Goal: Task Accomplishment & Management: Use online tool/utility

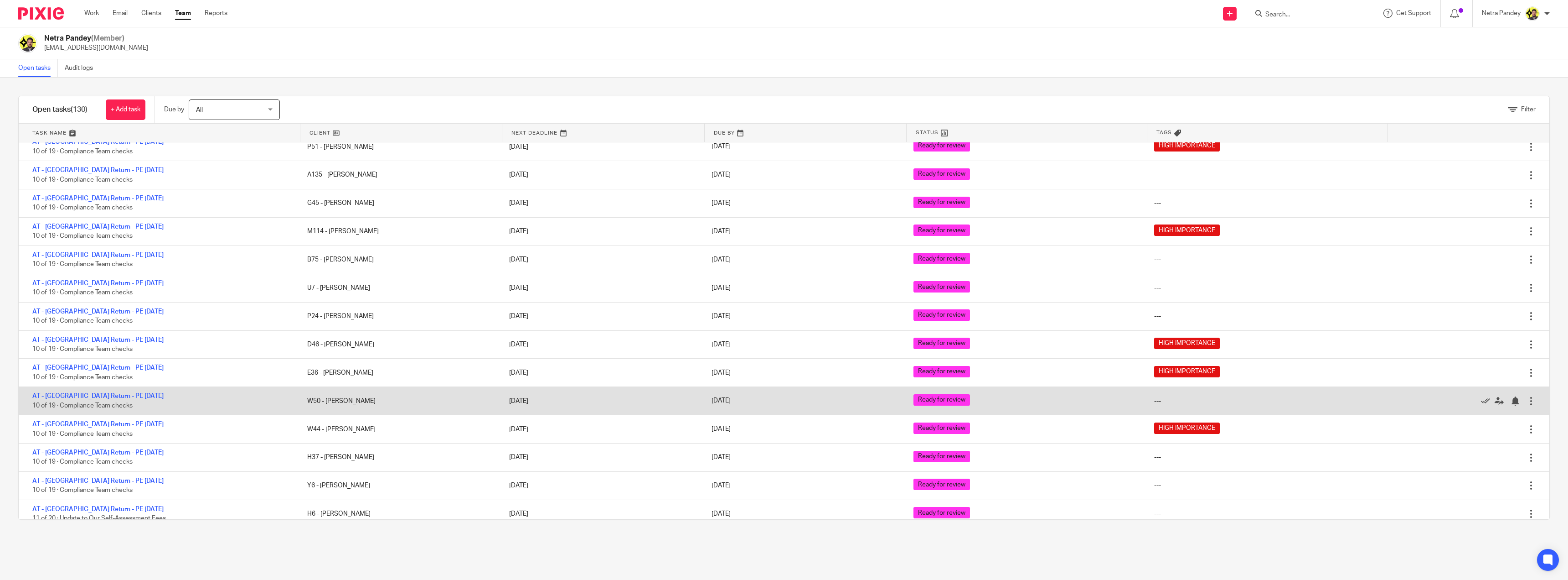
scroll to position [3293, 0]
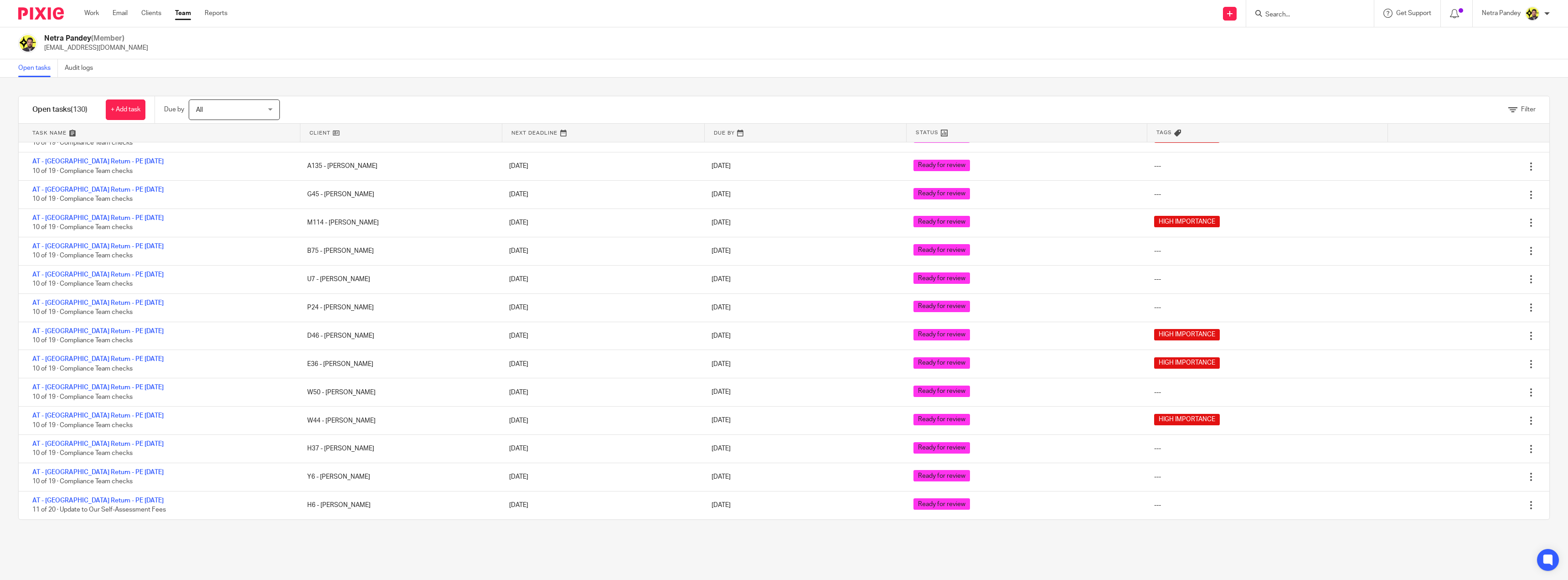
click at [1275, 15] on input "Search" at bounding box center [1306, 14] width 82 height 8
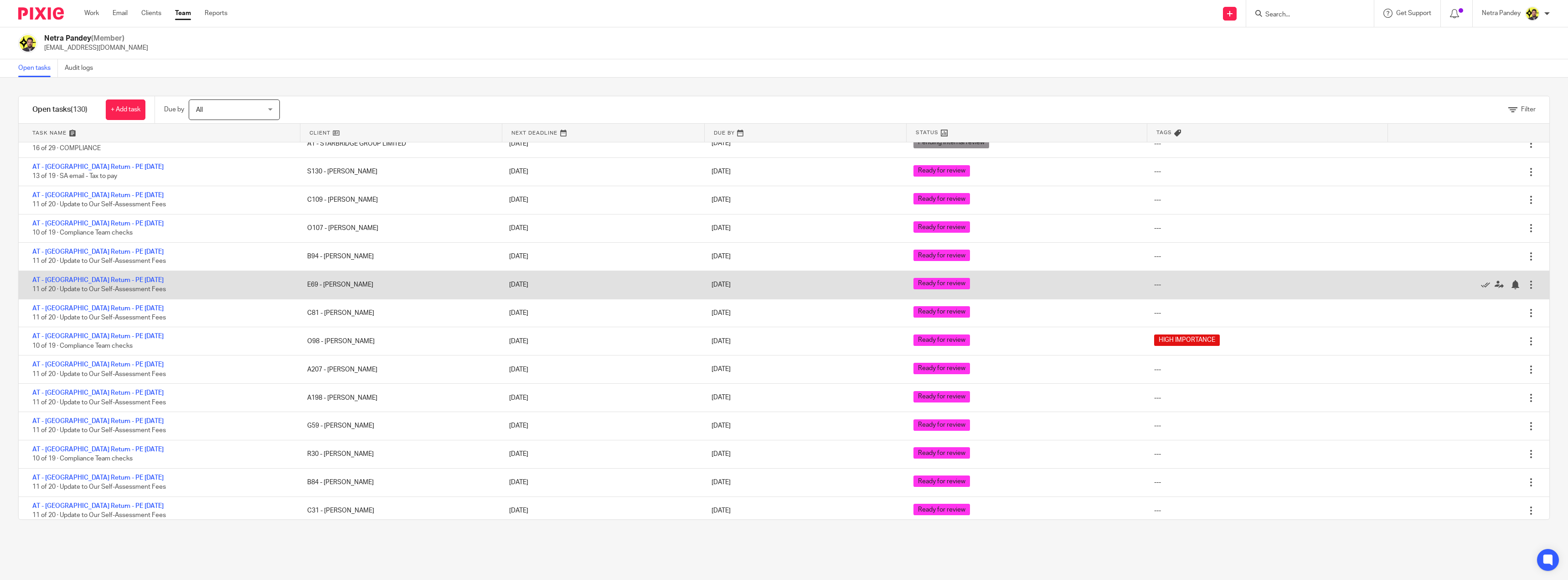
scroll to position [1778, 0]
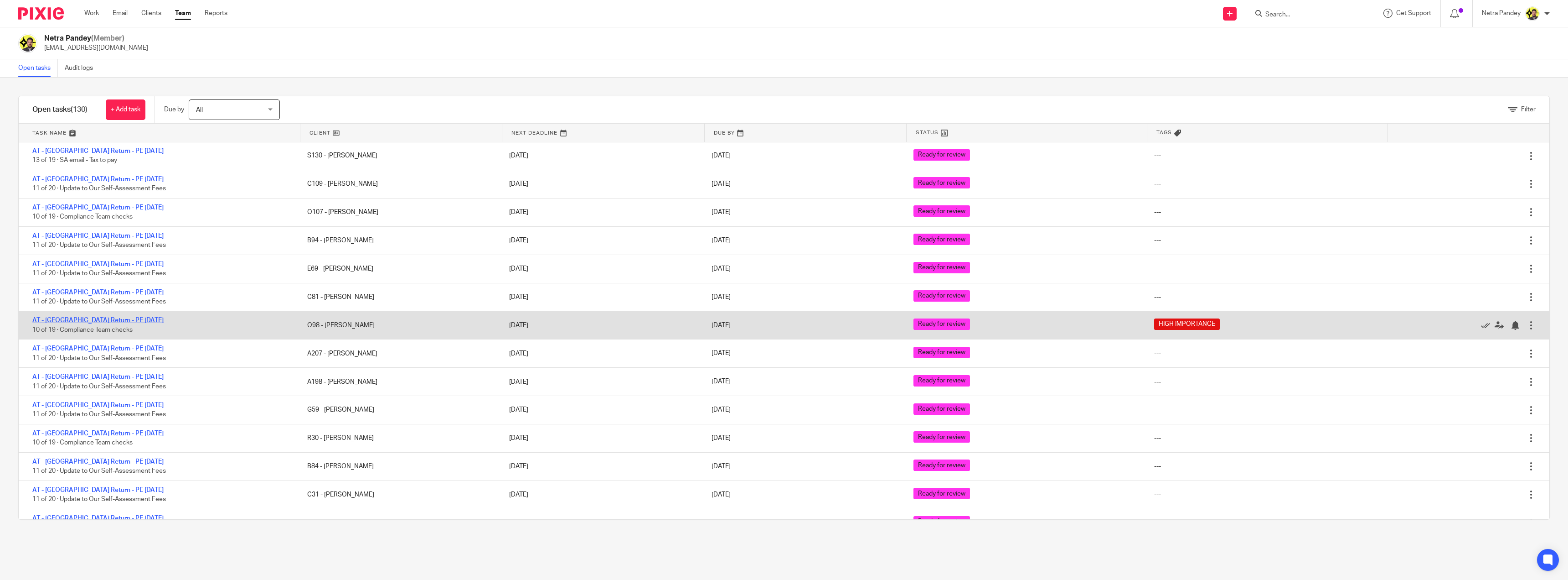
click at [79, 319] on link "AT - [GEOGRAPHIC_DATA] Return - PE [DATE]" at bounding box center [97, 319] width 131 height 6
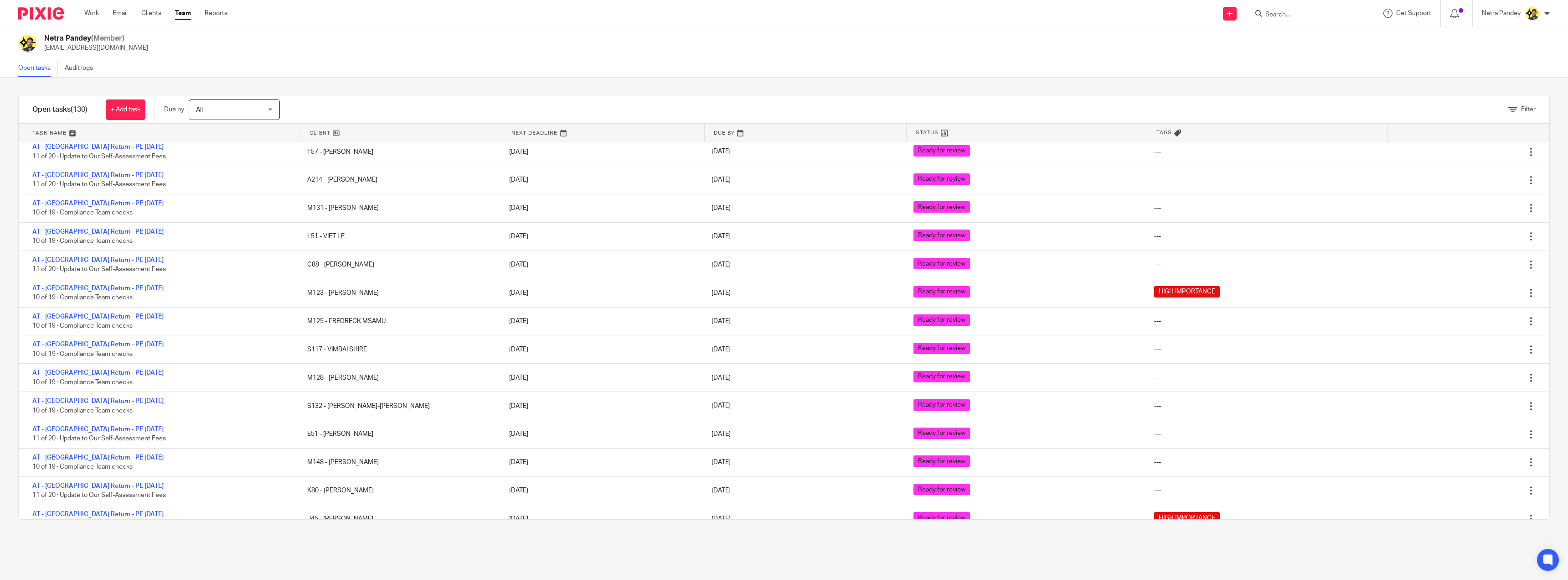
scroll to position [2281, 0]
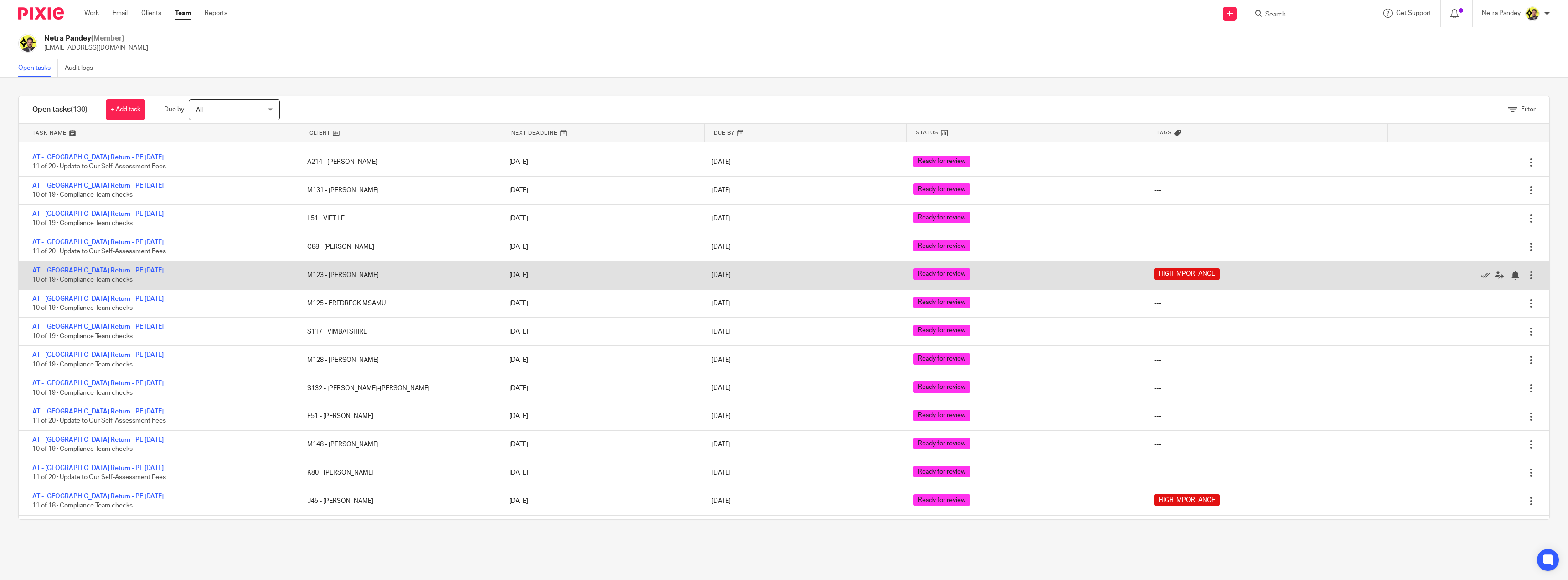
click at [93, 271] on link "AT - [GEOGRAPHIC_DATA] Return - PE [DATE]" at bounding box center [97, 270] width 131 height 6
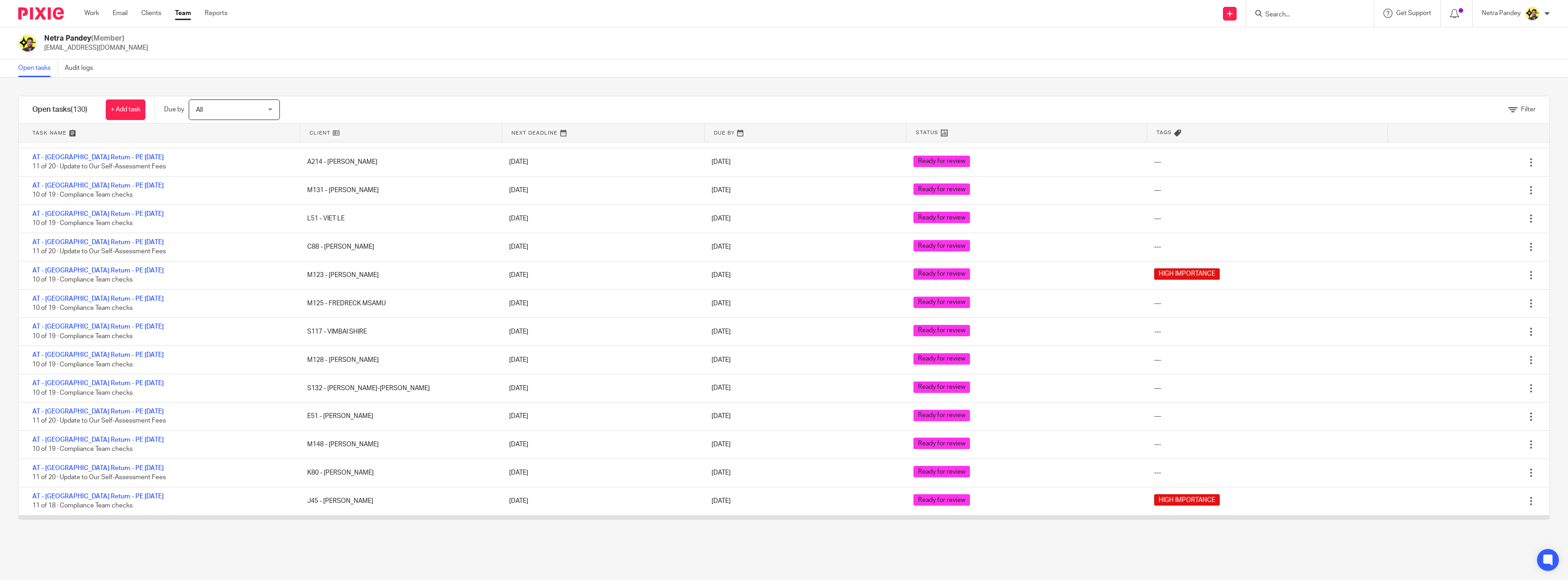
scroll to position [2463, 0]
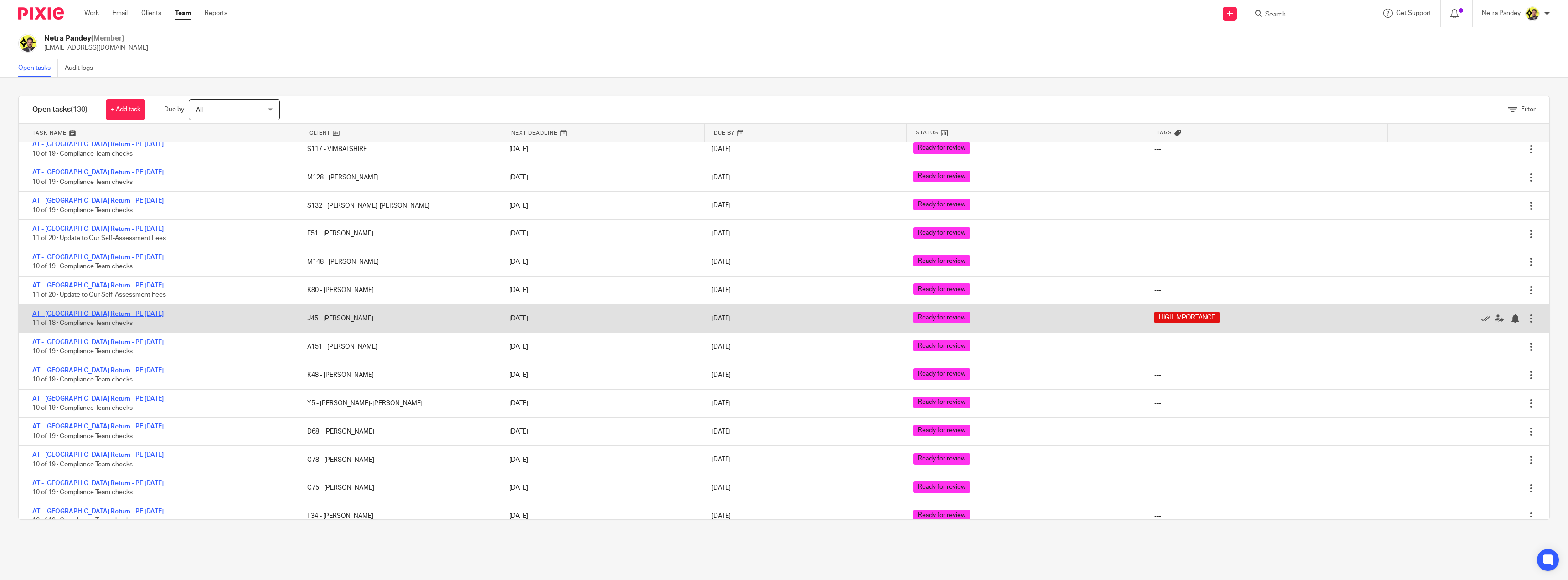
click at [88, 311] on link "AT - [GEOGRAPHIC_DATA] Return - PE [DATE]" at bounding box center [97, 313] width 131 height 6
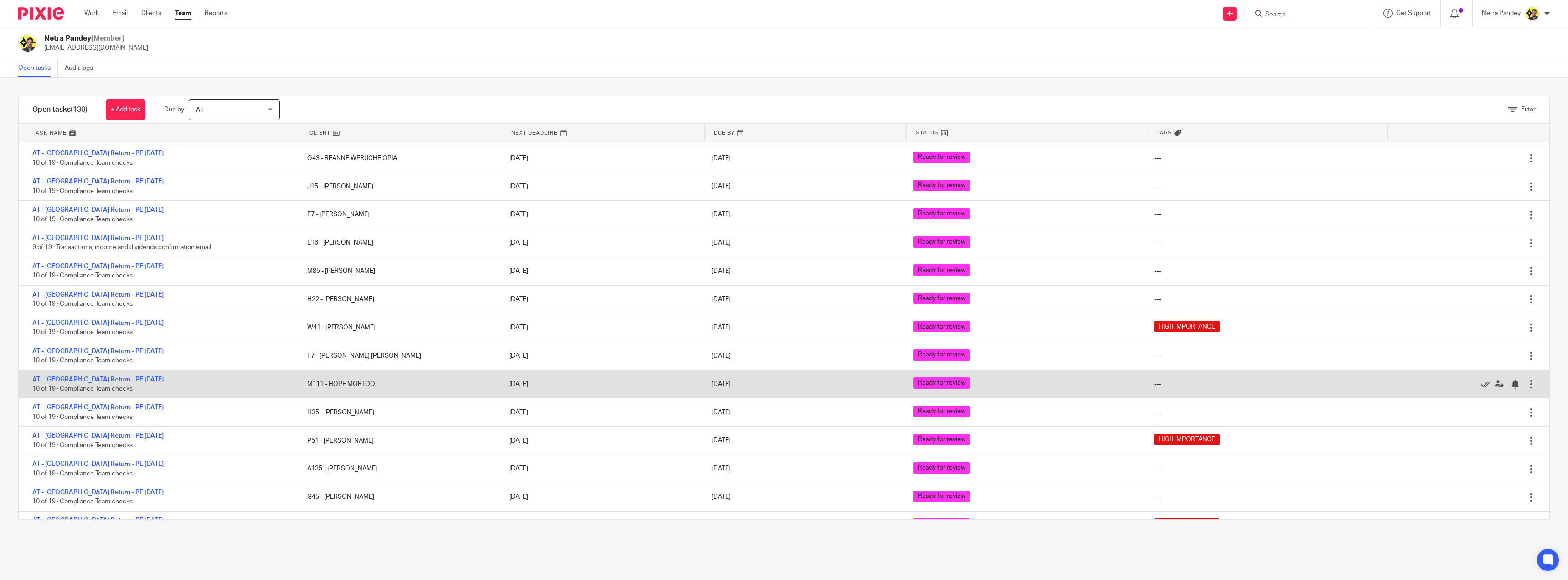
scroll to position [3011, 0]
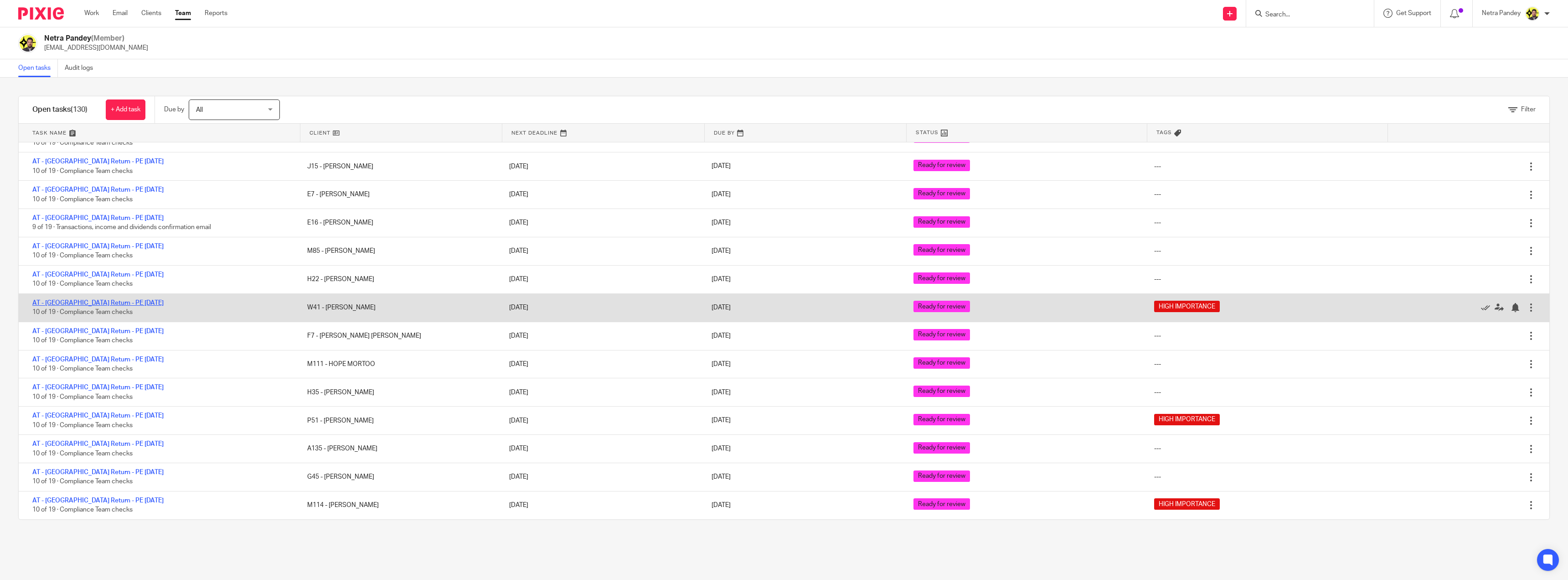
click at [75, 302] on link "AT - [GEOGRAPHIC_DATA] Return - PE [DATE]" at bounding box center [97, 302] width 131 height 6
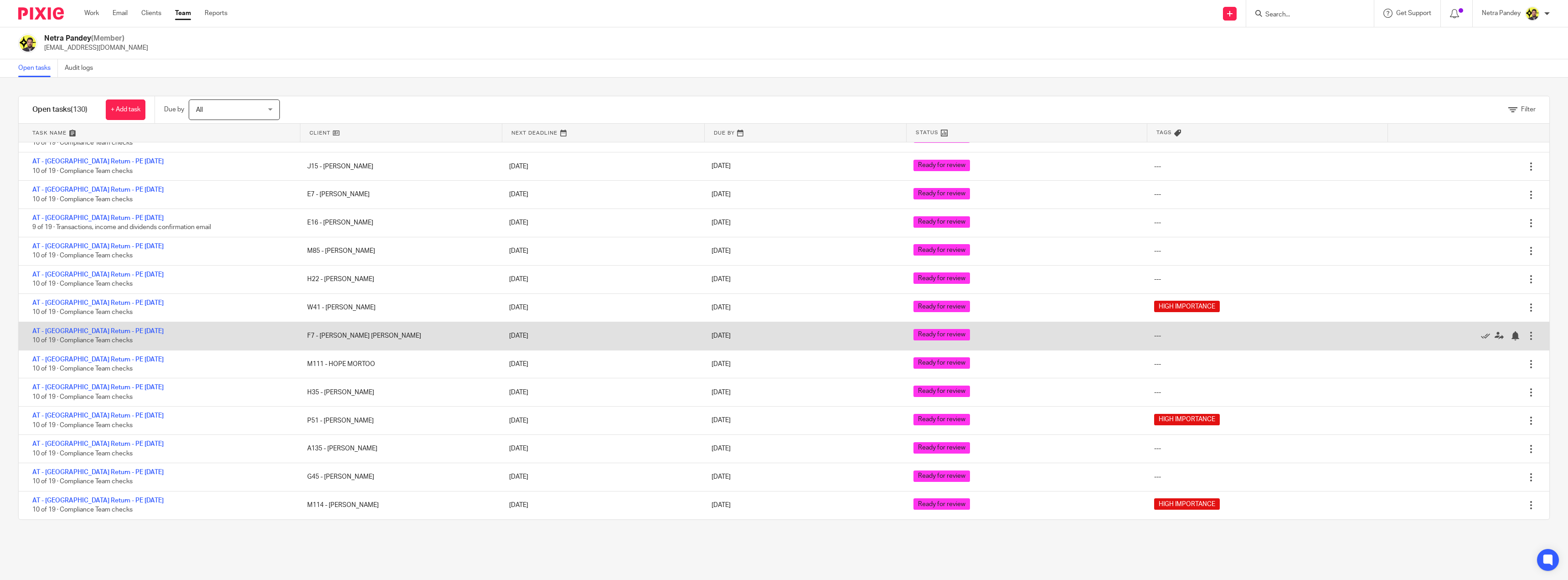
scroll to position [3147, 0]
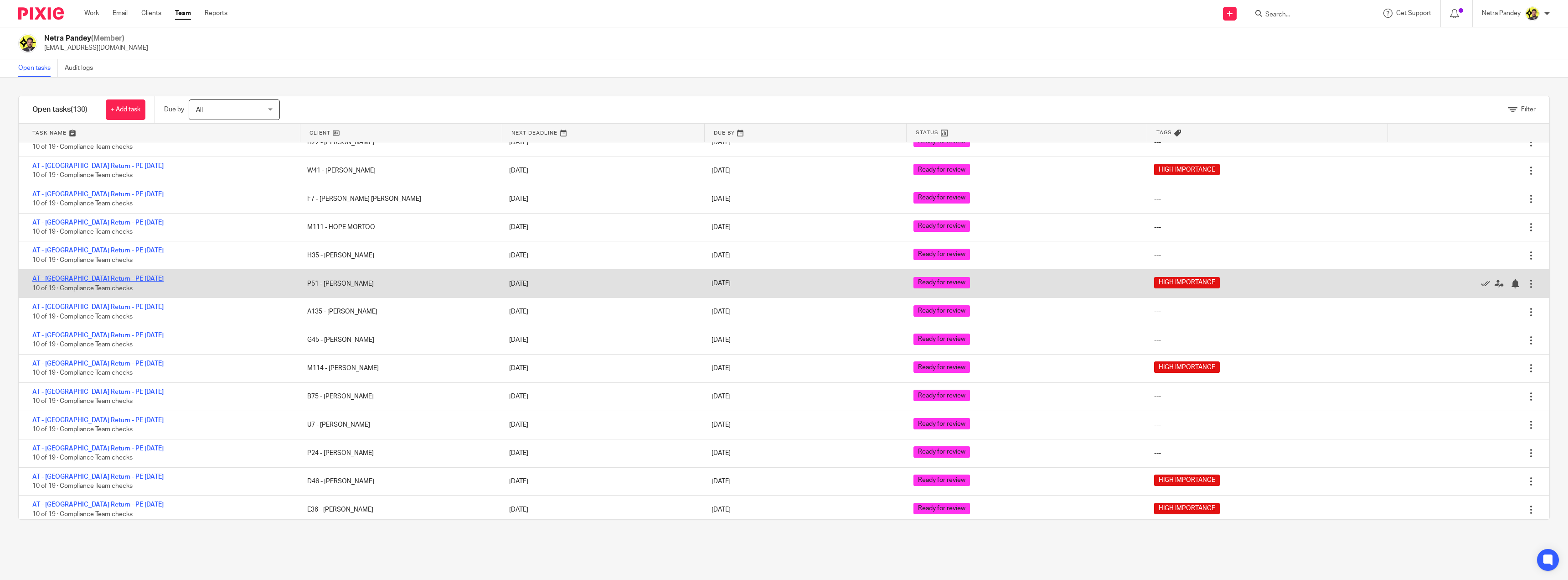
click at [95, 278] on link "AT - [GEOGRAPHIC_DATA] Return - PE [DATE]" at bounding box center [97, 278] width 131 height 6
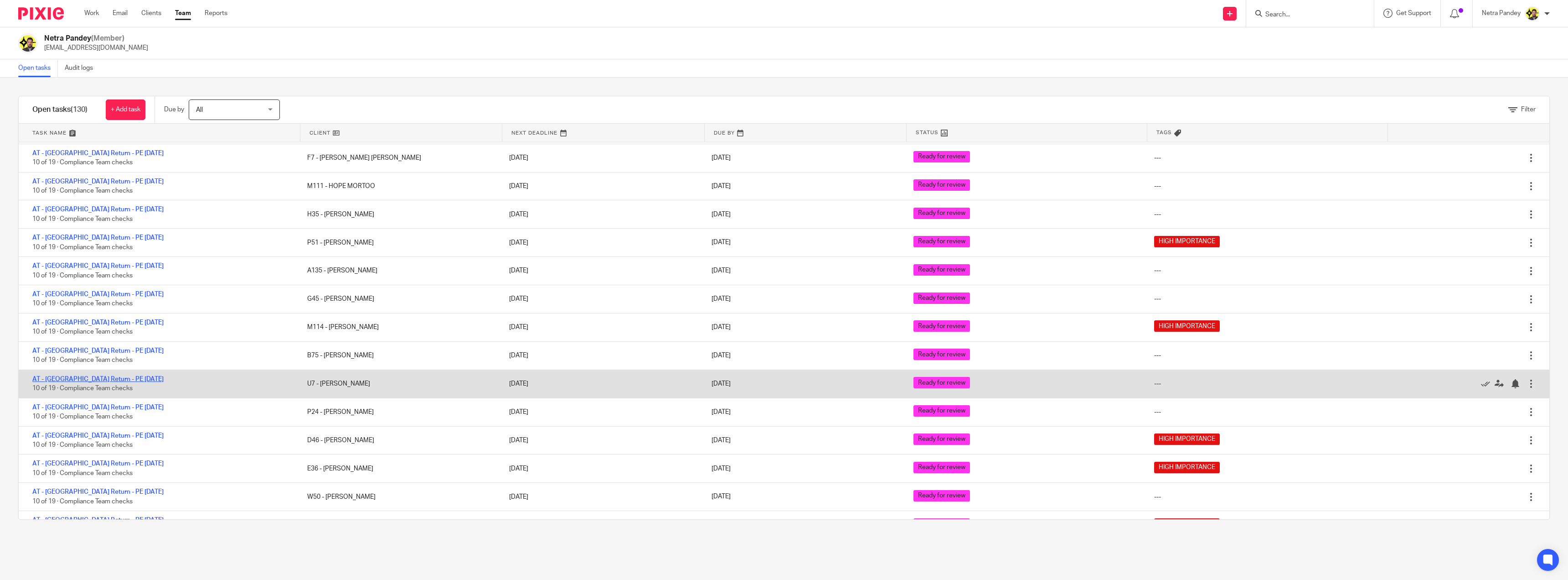
scroll to position [3238, 0]
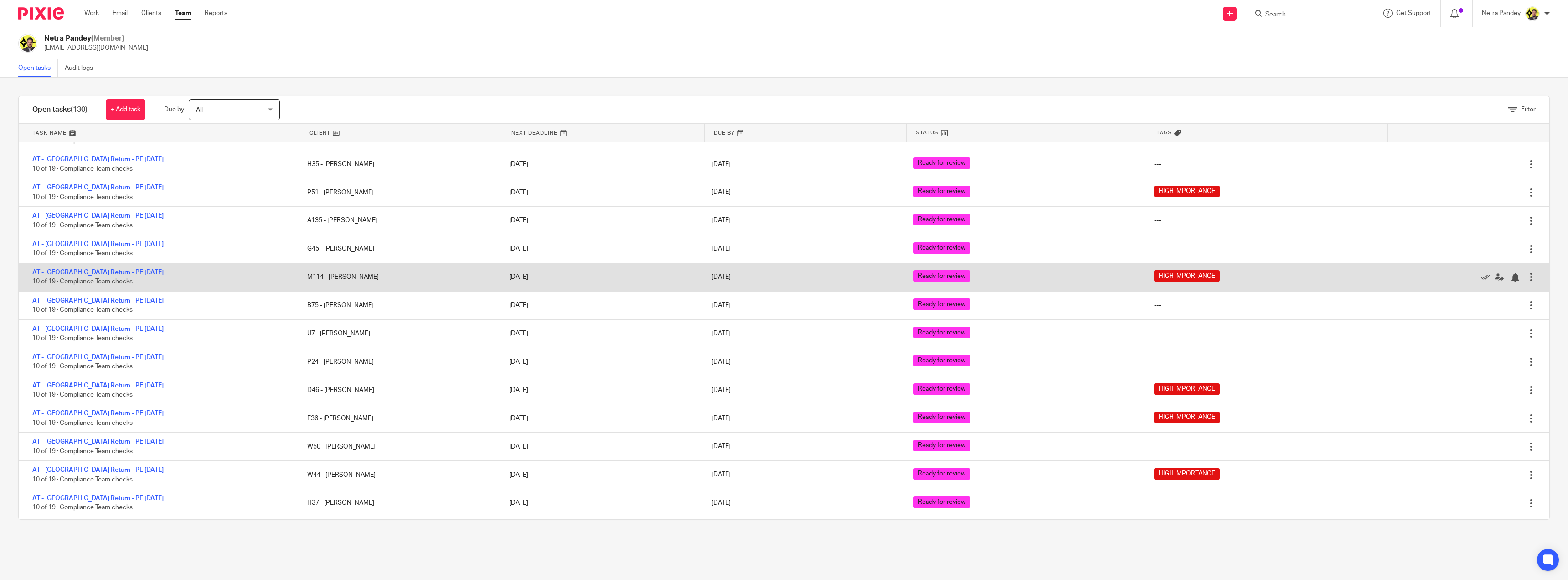
click at [85, 271] on link "AT - [GEOGRAPHIC_DATA] Return - PE [DATE]" at bounding box center [97, 272] width 131 height 6
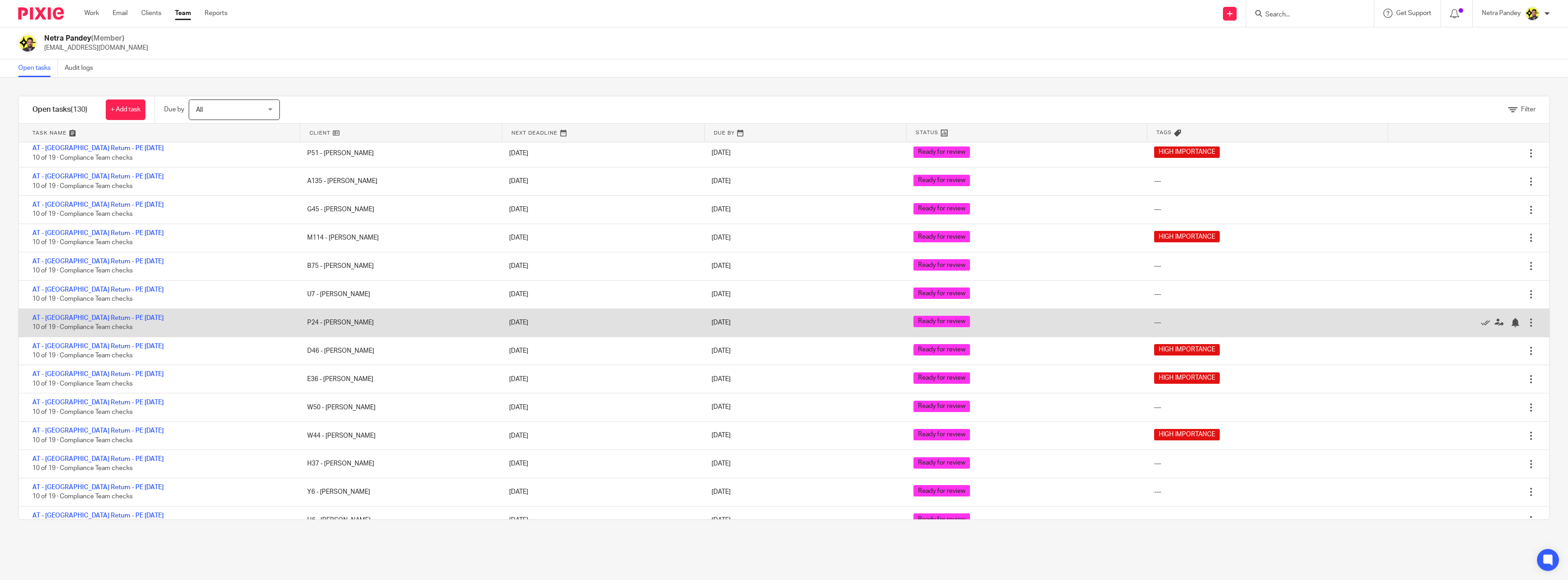
scroll to position [3293, 0]
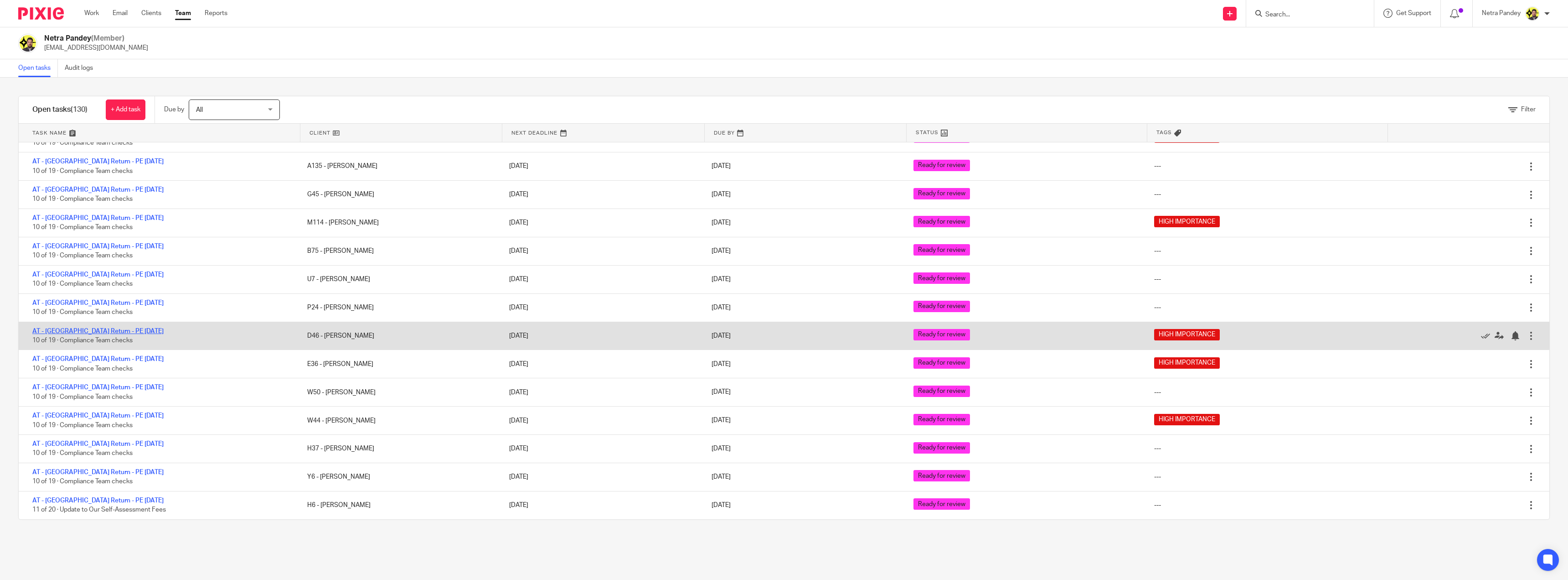
click at [78, 329] on link "AT - [GEOGRAPHIC_DATA] Return - PE [DATE]" at bounding box center [97, 331] width 131 height 6
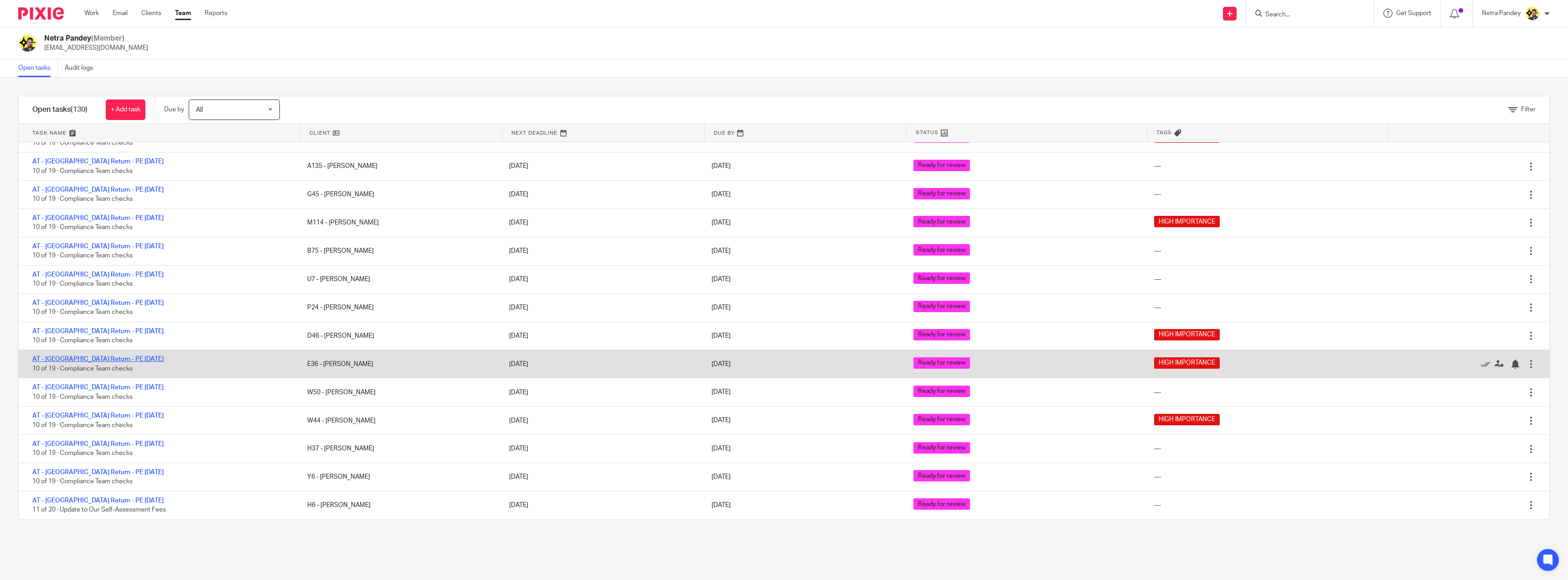
click at [80, 356] on link "AT - [GEOGRAPHIC_DATA] Return - PE [DATE]" at bounding box center [97, 359] width 131 height 6
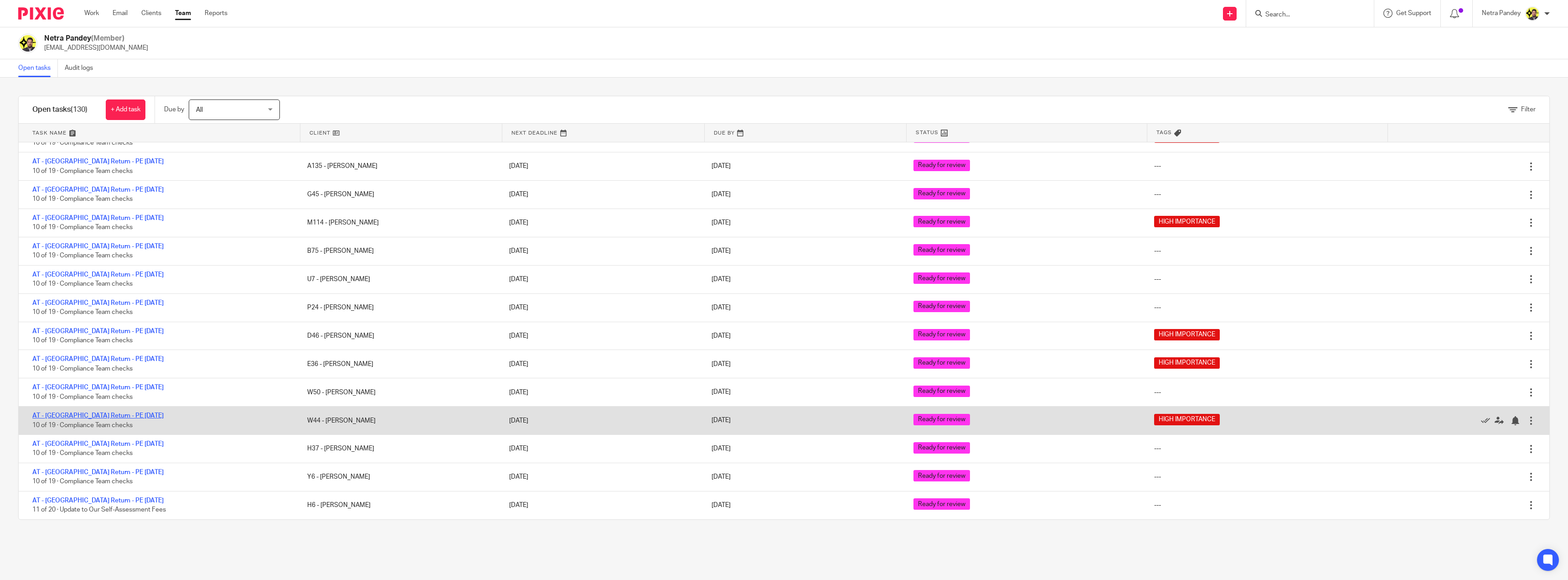
click at [84, 412] on link "AT - [GEOGRAPHIC_DATA] Return - PE [DATE]" at bounding box center [97, 415] width 131 height 6
click at [103, 414] on link "AT - [GEOGRAPHIC_DATA] Return - PE [DATE]" at bounding box center [97, 415] width 131 height 6
